Goal: Task Accomplishment & Management: Complete application form

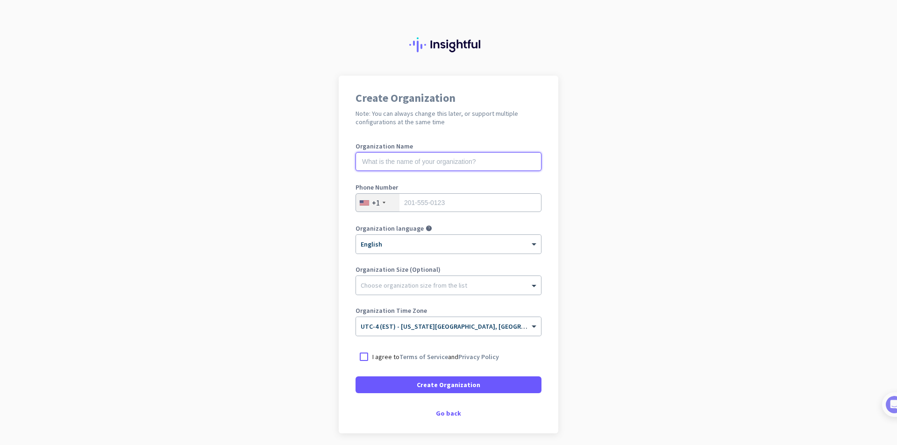
click at [405, 163] on input "text" at bounding box center [449, 161] width 186 height 19
type input "test"
click at [432, 198] on input "tel" at bounding box center [449, 202] width 186 height 19
click at [384, 203] on div "+1" at bounding box center [377, 203] width 43 height 18
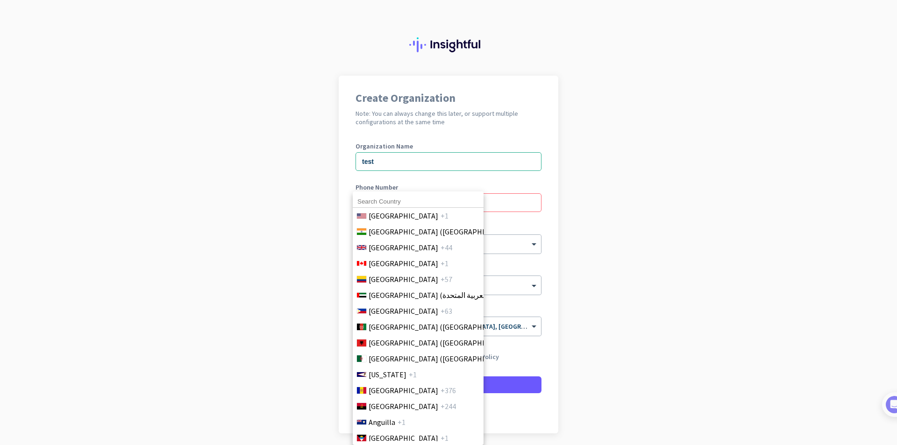
click at [369, 202] on div "[GEOGRAPHIC_DATA] +1 [GEOGRAPHIC_DATA] ([GEOGRAPHIC_DATA]) +91 [GEOGRAPHIC_DATA…" at bounding box center [418, 319] width 131 height 254
click at [393, 238] on li "[GEOGRAPHIC_DATA] ([GEOGRAPHIC_DATA]) +91" at bounding box center [417, 232] width 131 height 16
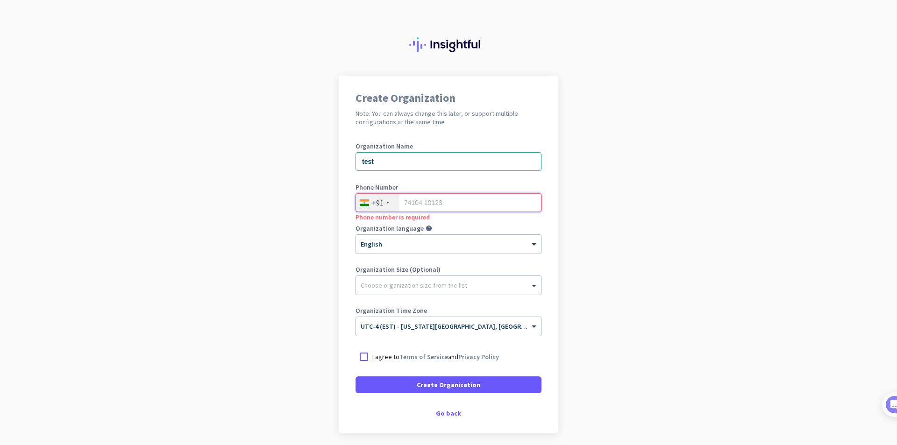
click at [408, 199] on input "tel" at bounding box center [449, 202] width 186 height 19
type input "8247240681"
click at [408, 282] on div at bounding box center [448, 283] width 185 height 9
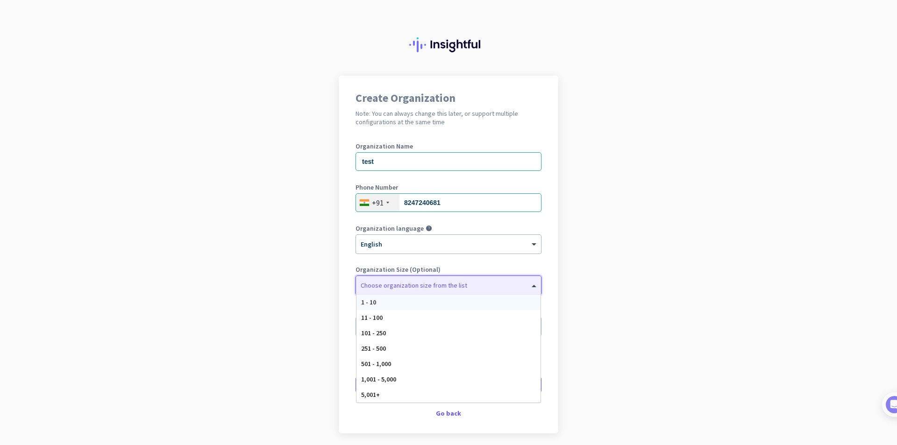
click at [384, 301] on div "1 - 10" at bounding box center [449, 302] width 184 height 15
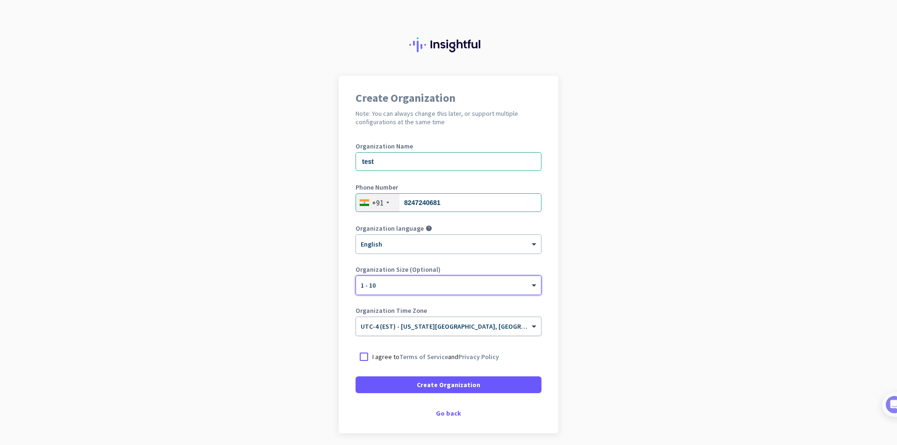
click at [405, 323] on input "text" at bounding box center [439, 323] width 157 height 7
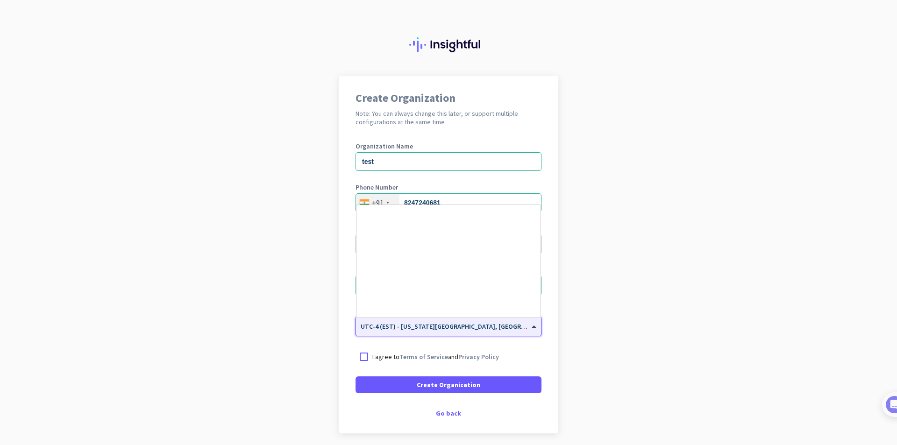
click at [405, 323] on input "text" at bounding box center [439, 323] width 157 height 7
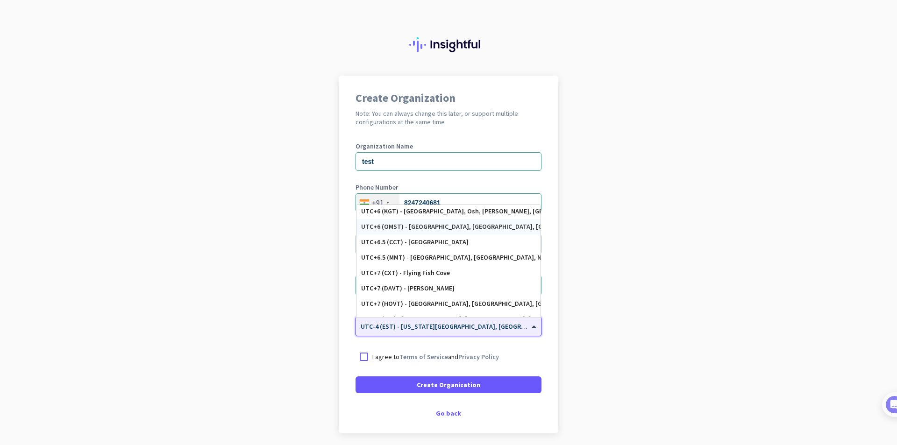
scroll to position [3795, 0]
click at [359, 361] on div at bounding box center [364, 357] width 17 height 17
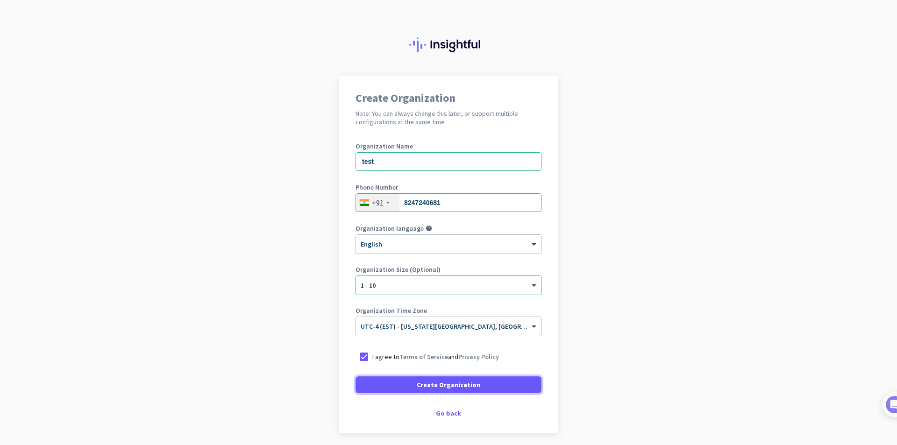
click at [406, 390] on span at bounding box center [449, 385] width 186 height 22
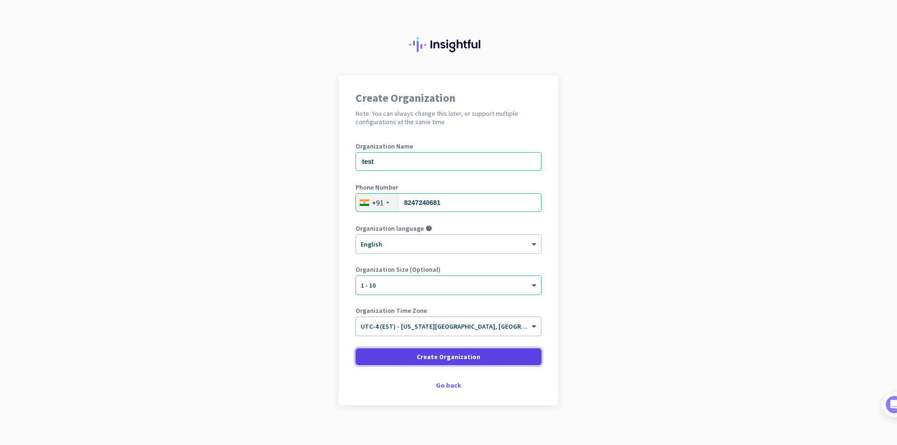
click at [429, 358] on span "Create Organization" at bounding box center [449, 356] width 64 height 9
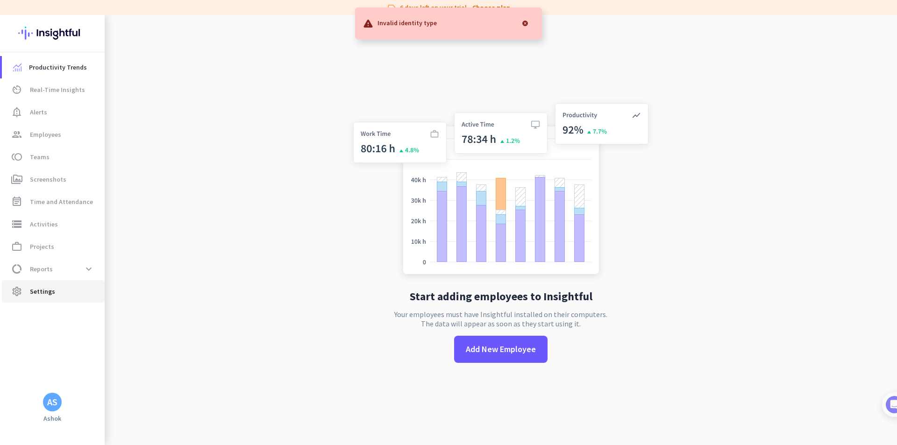
click at [25, 295] on span "settings Settings" at bounding box center [53, 291] width 88 height 11
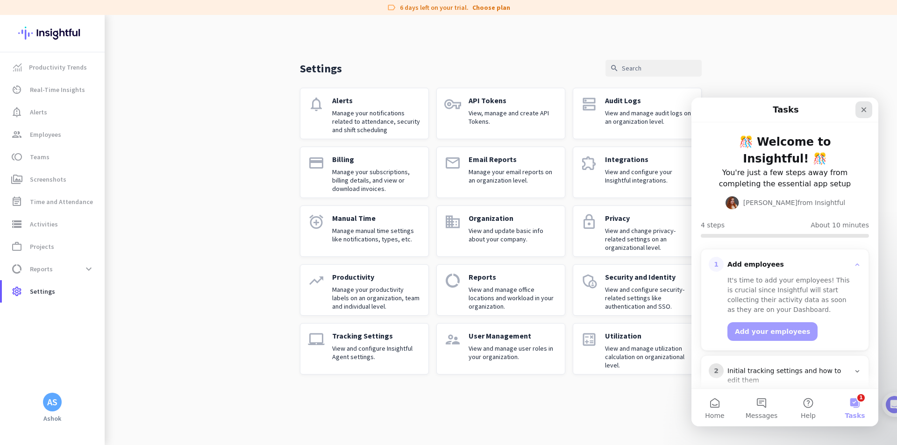
click at [863, 112] on icon "Close" at bounding box center [863, 109] width 7 height 7
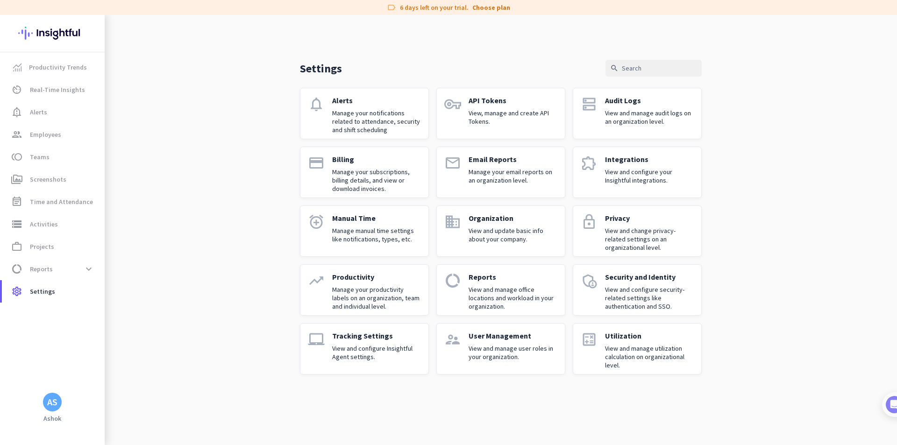
click at [617, 180] on p "View and configure your Insightful integrations." at bounding box center [649, 176] width 89 height 17
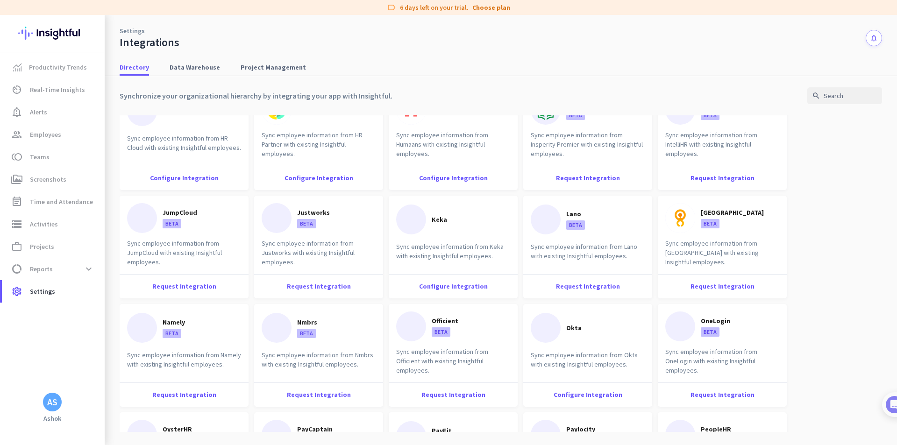
scroll to position [315, 0]
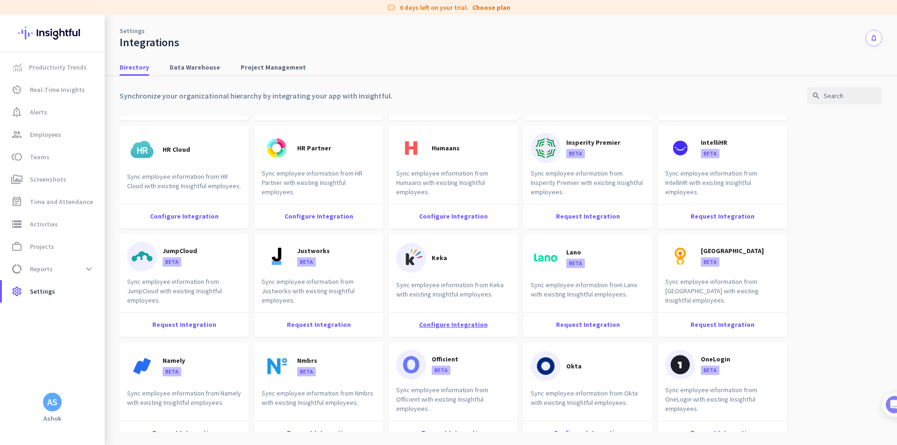
click at [461, 327] on div "Configure Integration" at bounding box center [453, 325] width 129 height 24
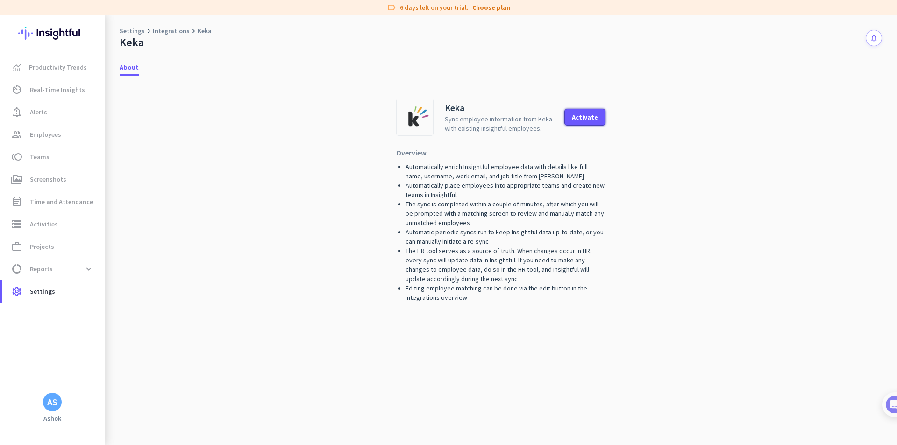
click at [580, 117] on div "Activate" at bounding box center [585, 117] width 26 height 7
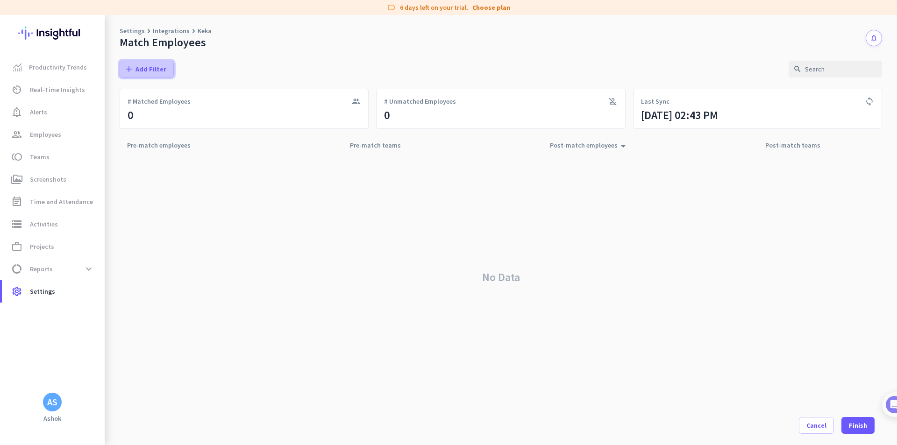
click at [139, 68] on span "Add Filter" at bounding box center [151, 68] width 31 height 9
click at [150, 135] on span "Teams" at bounding box center [165, 130] width 77 height 9
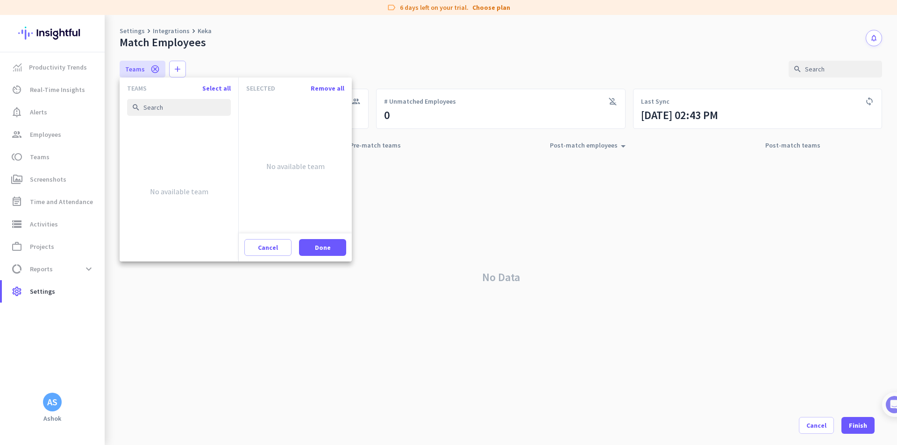
click at [213, 64] on div at bounding box center [448, 222] width 897 height 445
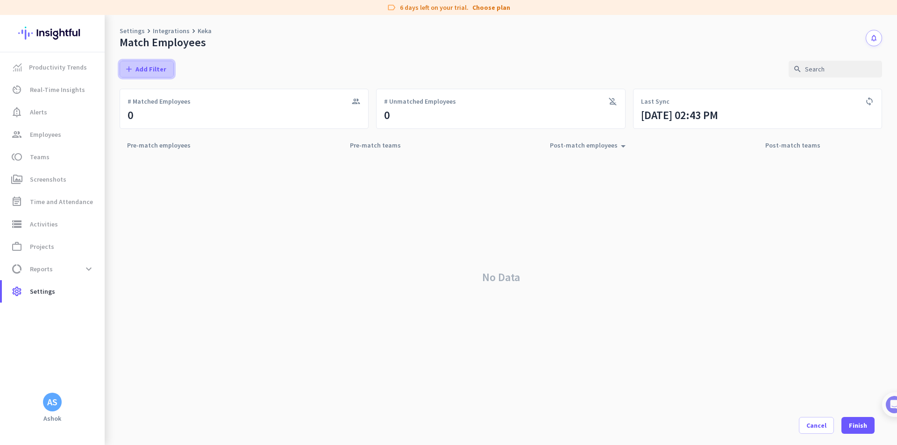
click at [159, 68] on span "Add Filter" at bounding box center [151, 68] width 31 height 9
click at [152, 109] on span "Employees" at bounding box center [165, 107] width 77 height 9
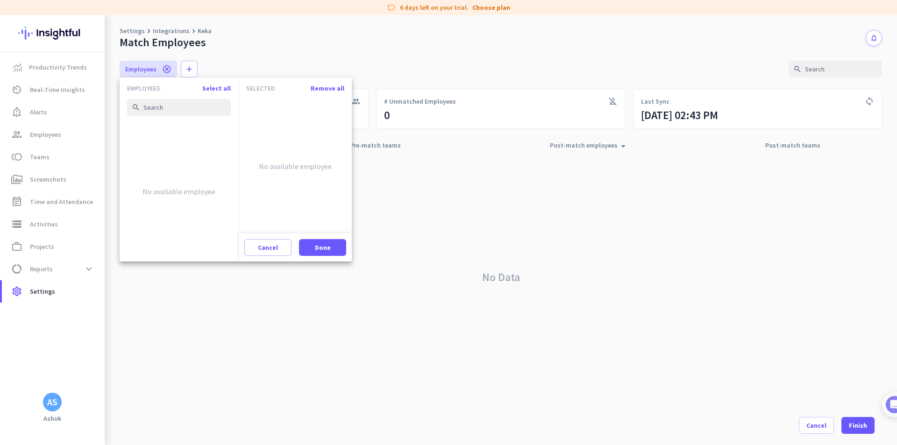
click at [433, 195] on div at bounding box center [448, 222] width 897 height 445
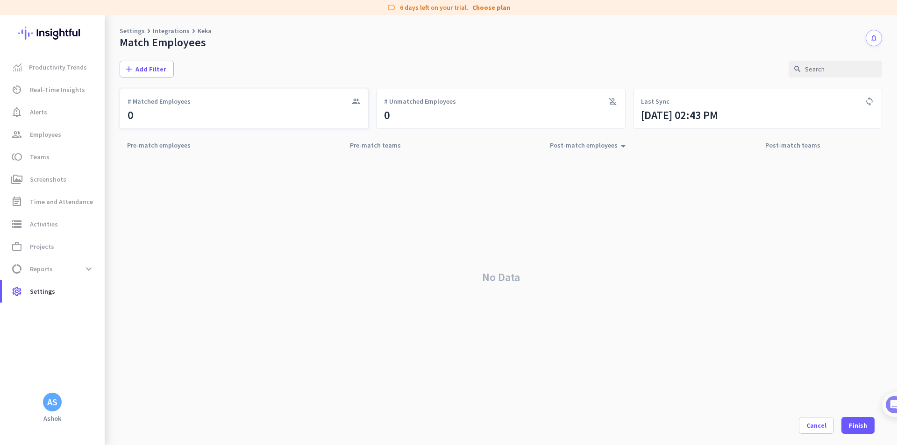
click at [263, 114] on div "group # Matched Employees 0" at bounding box center [244, 109] width 249 height 40
click at [355, 99] on icon "group" at bounding box center [355, 101] width 9 height 9
click at [281, 117] on div "group # Matched Employees 0" at bounding box center [244, 109] width 249 height 40
click at [499, 108] on div "person_off # Unmatched Employees 0" at bounding box center [500, 109] width 249 height 40
click at [611, 100] on icon "person_off" at bounding box center [612, 101] width 9 height 9
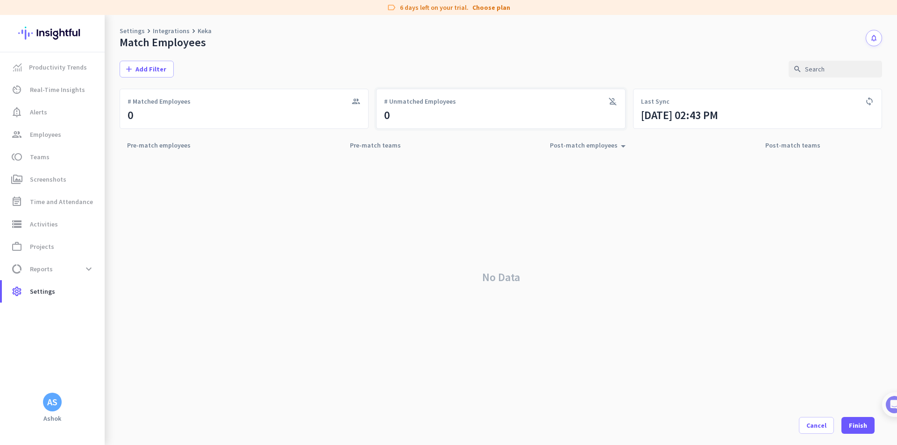
click at [612, 104] on icon "person_off" at bounding box center [612, 101] width 9 height 9
click at [697, 118] on div "[DATE] 02:43 PM" at bounding box center [679, 115] width 77 height 15
click at [673, 207] on div "No Data" at bounding box center [501, 277] width 763 height 246
click at [797, 148] on div "Post-match teams arrow_drop_up" at bounding box center [798, 145] width 66 height 13
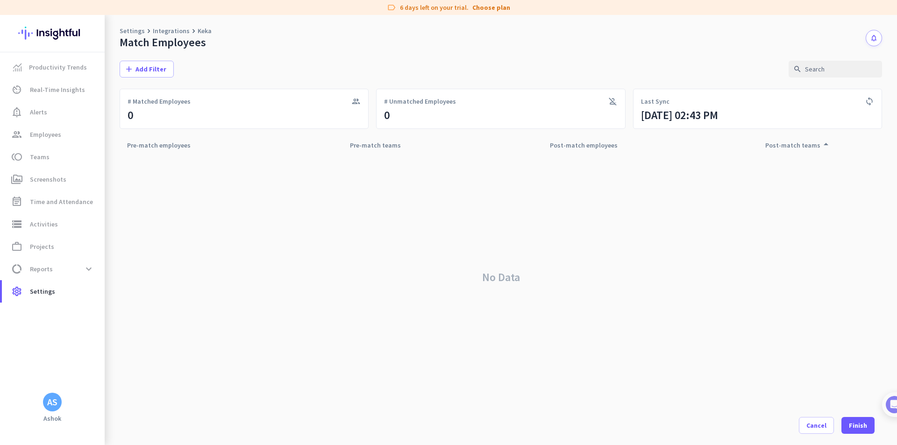
click at [872, 101] on icon "sync" at bounding box center [869, 101] width 9 height 9
click at [876, 37] on icon "notifications" at bounding box center [874, 38] width 8 height 8
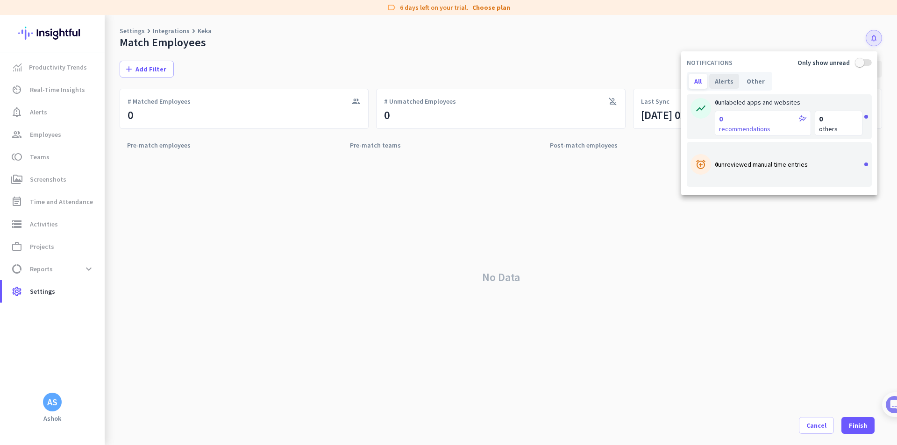
click at [724, 81] on div "Alerts" at bounding box center [724, 81] width 30 height 15
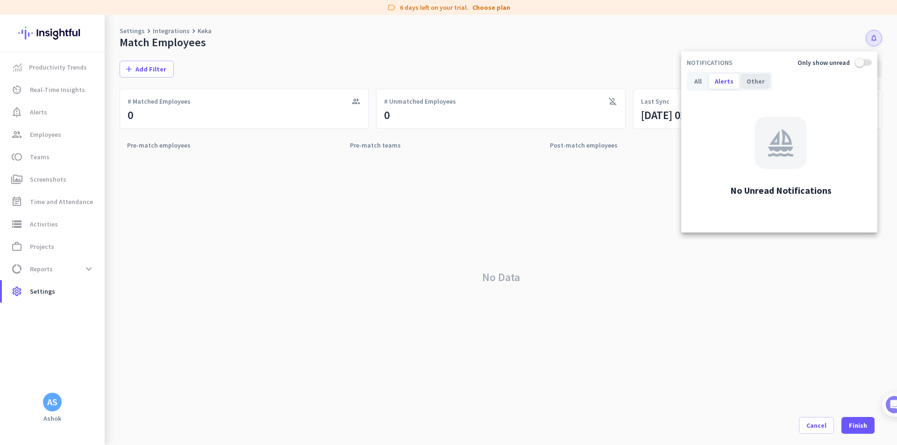
click at [756, 80] on div "Other" at bounding box center [755, 81] width 29 height 15
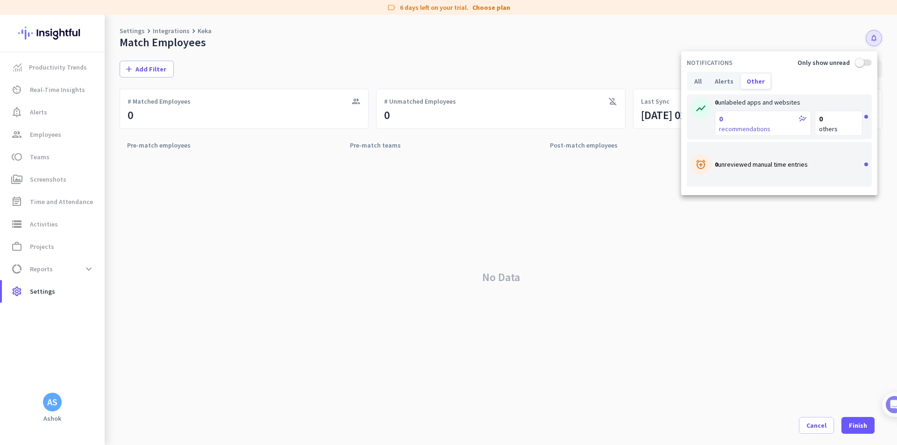
click at [679, 243] on div at bounding box center [448, 222] width 897 height 445
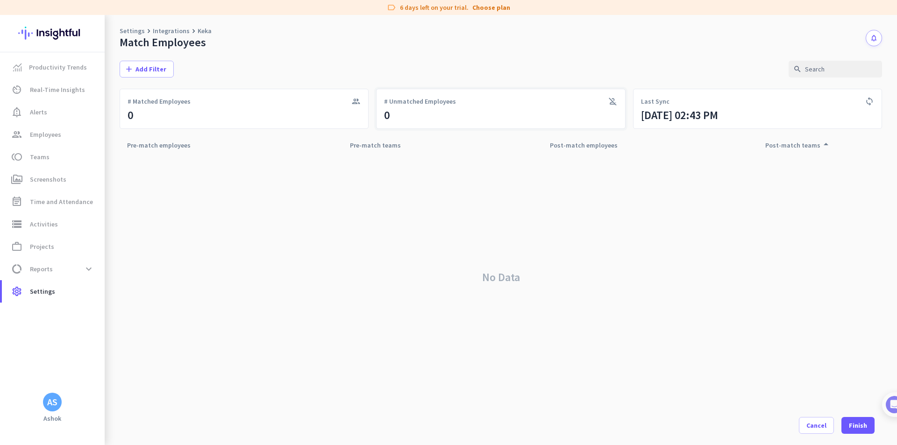
click at [613, 101] on icon "person_off" at bounding box center [612, 101] width 9 height 9
click at [40, 135] on span "Employees" at bounding box center [45, 134] width 31 height 11
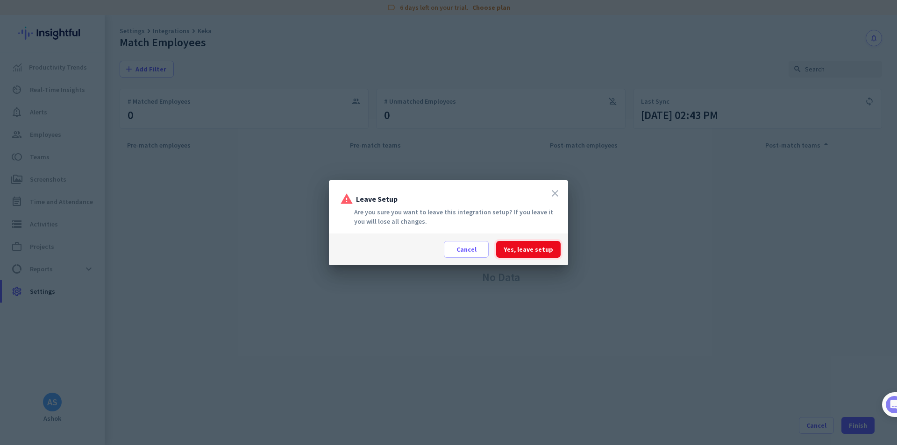
click at [528, 253] on span "Yes, leave setup" at bounding box center [529, 249] width 50 height 9
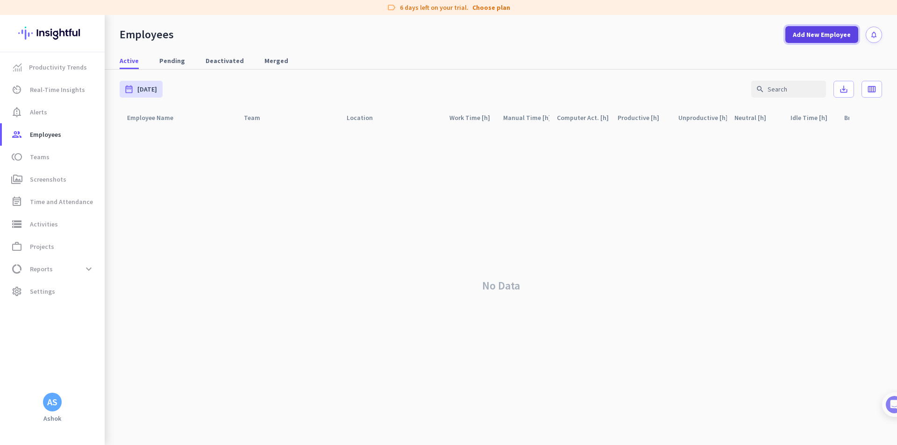
click at [812, 36] on span "Add New Employee" at bounding box center [822, 34] width 58 height 9
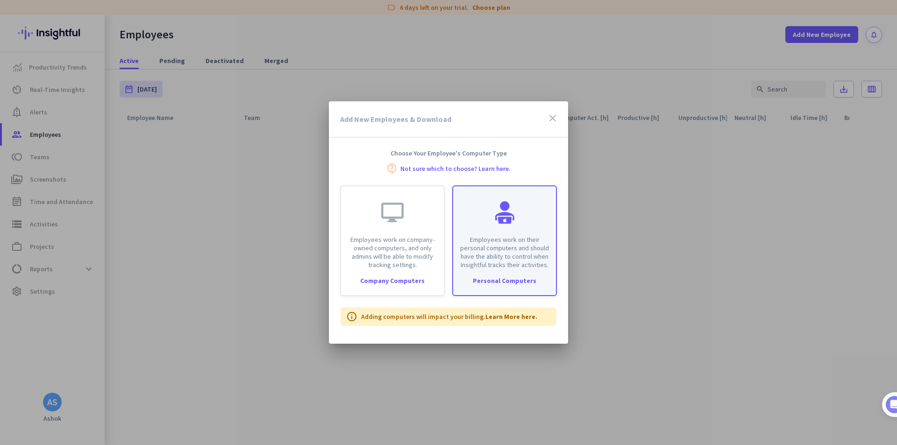
click at [517, 242] on p "Employees work on their personal computers and should have the ability to contr…" at bounding box center [505, 253] width 92 height 34
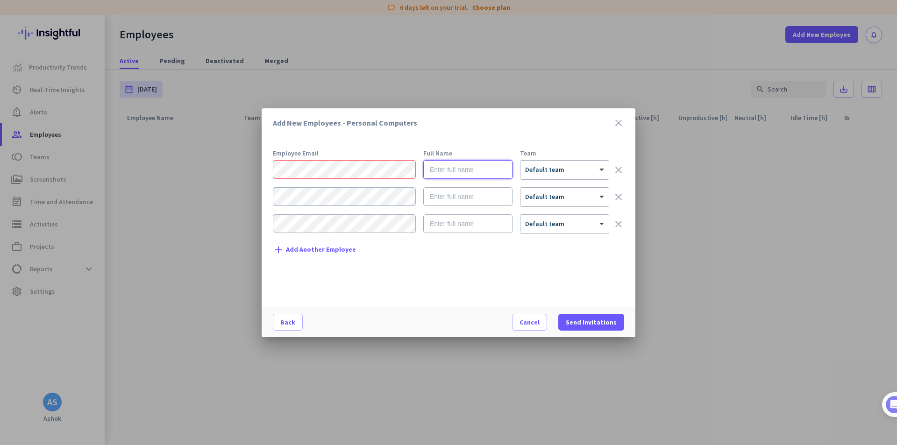
click at [475, 171] on input "text" at bounding box center [467, 169] width 89 height 19
type input "test"
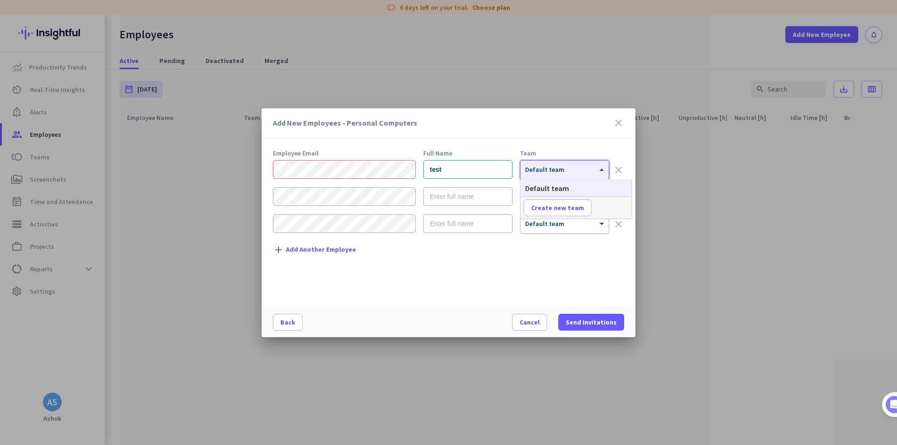
click at [530, 172] on span "Default team" at bounding box center [544, 169] width 39 height 8
click at [549, 261] on div "Employee Email Full Name Team test × Default team clear × Default team clear × …" at bounding box center [452, 224] width 359 height 148
click at [374, 255] on div "Employee Email Full Name Team test × Default team clear × Default team clear × …" at bounding box center [452, 224] width 359 height 148
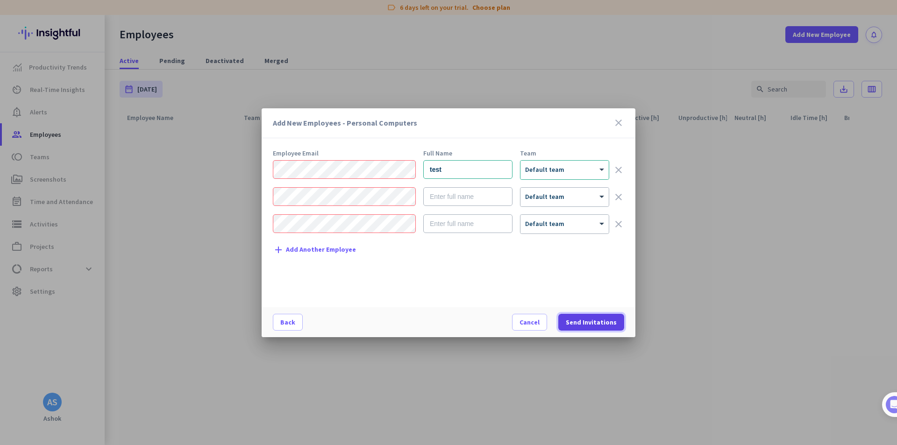
click at [581, 320] on span "Send Invitations" at bounding box center [591, 322] width 51 height 9
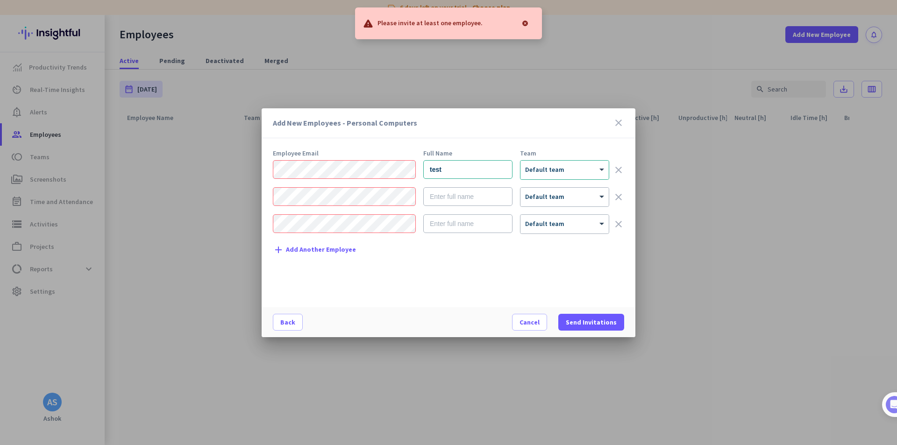
click at [311, 206] on div at bounding box center [344, 197] width 143 height 20
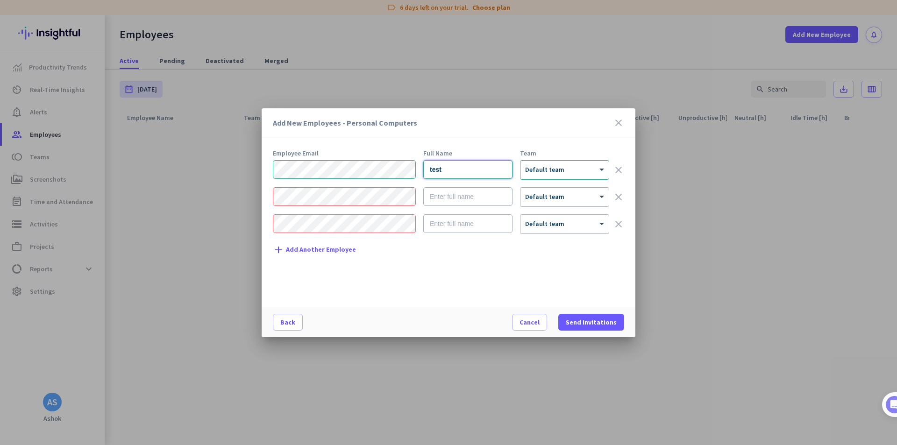
click at [450, 172] on input "test" at bounding box center [467, 169] width 89 height 19
type input "Hema"
drag, startPoint x: 579, startPoint y: 322, endPoint x: 762, endPoint y: 392, distance: 196.3
click at [579, 322] on span "Send Invitations" at bounding box center [591, 322] width 51 height 9
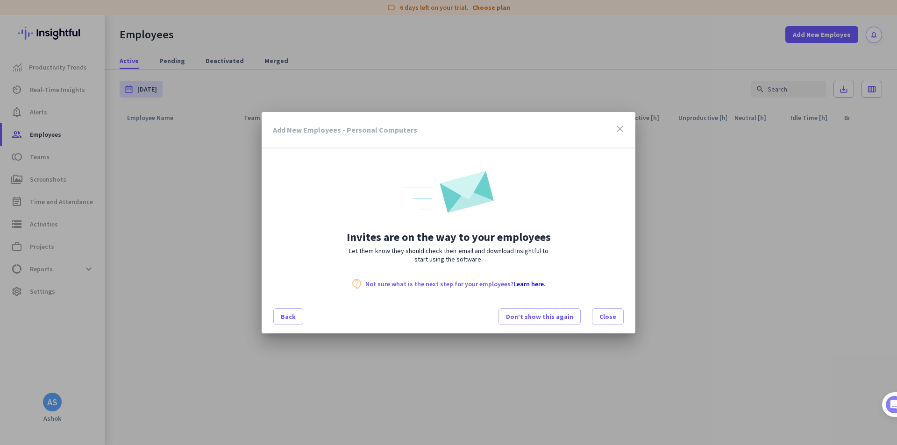
click at [622, 127] on icon "close" at bounding box center [620, 128] width 11 height 11
